Goal: Navigation & Orientation: Find specific page/section

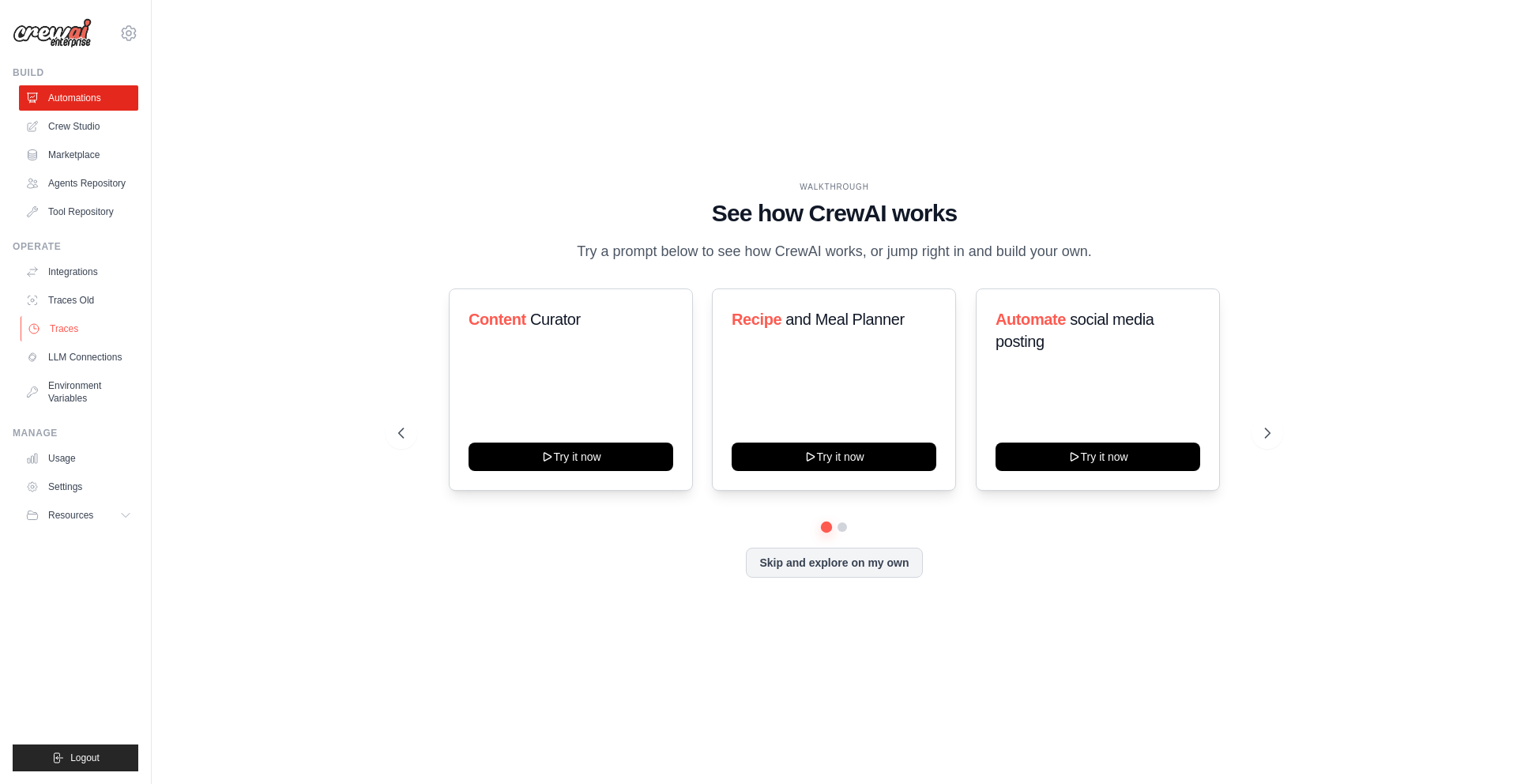
click at [61, 334] on link "Traces" at bounding box center [81, 328] width 119 height 26
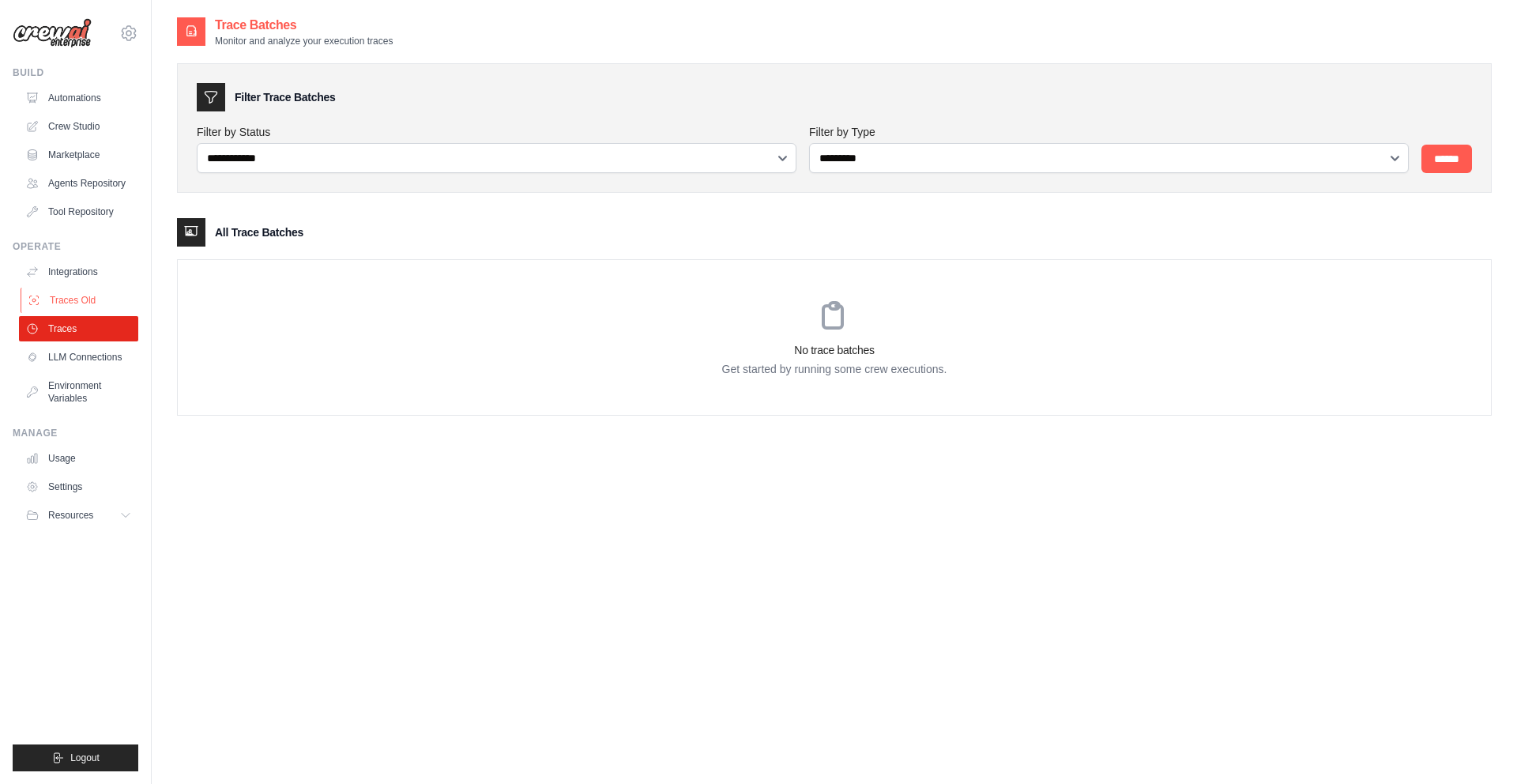
click at [69, 305] on link "Traces Old" at bounding box center [81, 300] width 119 height 26
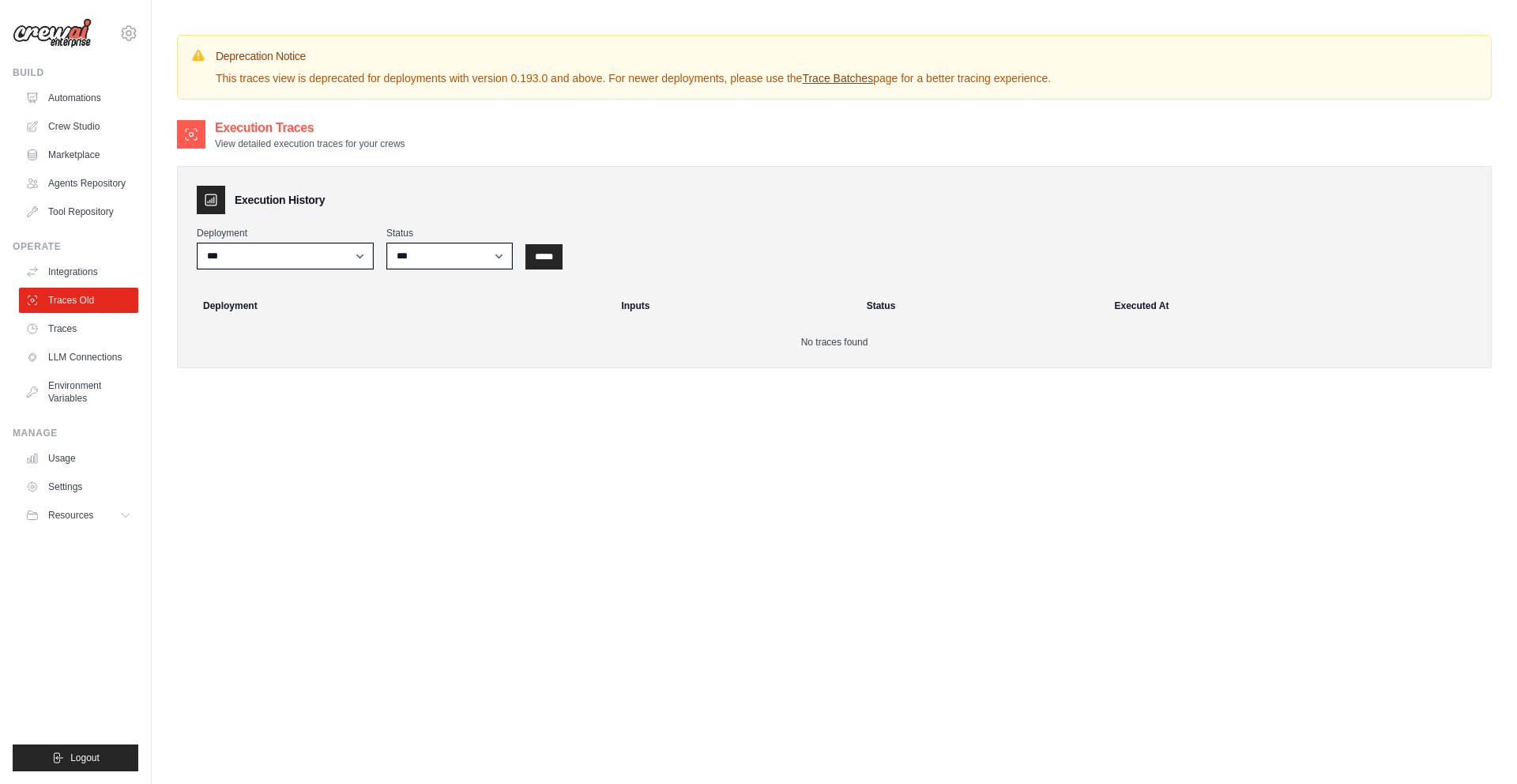
click at [524, 396] on div "Execution Traces View detailed execution traces for your crews Execution Histor…" at bounding box center [834, 510] width 1314 height 784
click at [65, 356] on link "LLM Connections" at bounding box center [81, 356] width 119 height 26
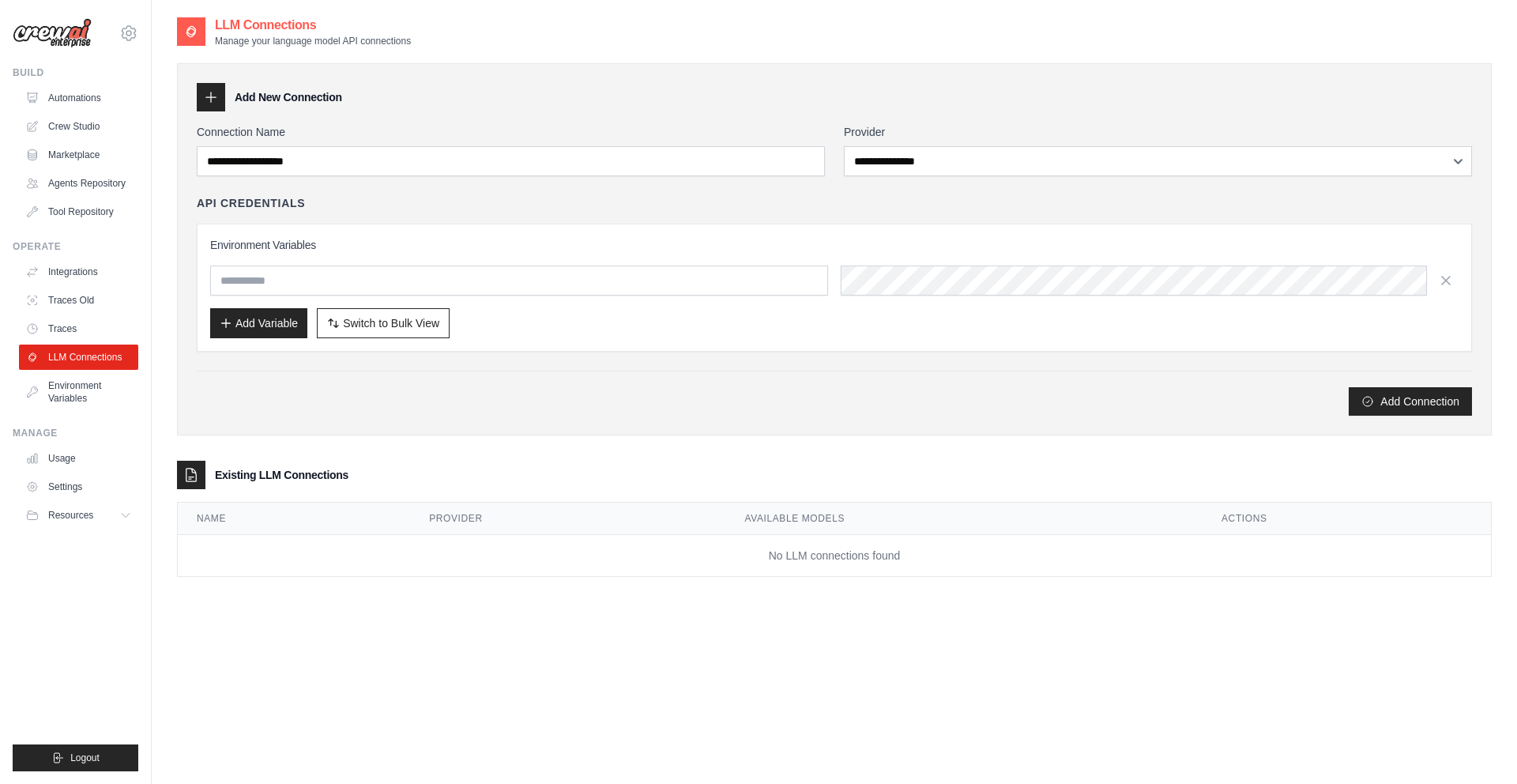
click at [62, 450] on link "Usage" at bounding box center [79, 458] width 119 height 26
